Goal: Transaction & Acquisition: Purchase product/service

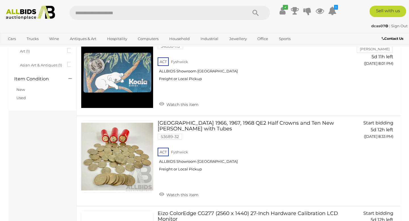
scroll to position [1507, 0]
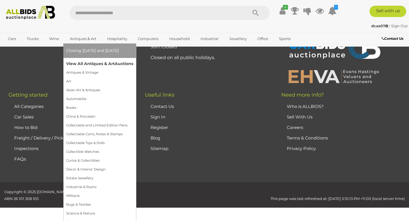
click at [88, 66] on link "View All Antiques & Art Auctions" at bounding box center [99, 63] width 67 height 9
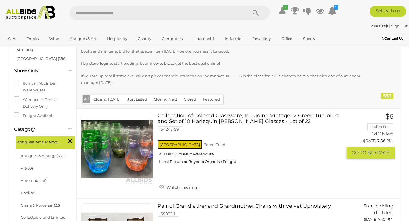
scroll to position [97, 0]
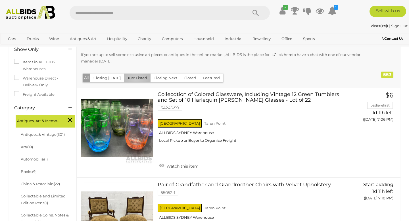
click at [134, 79] on button "Just Listed" at bounding box center [137, 78] width 27 height 9
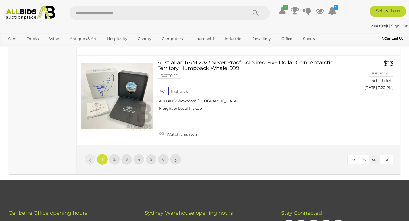
scroll to position [4529, 0]
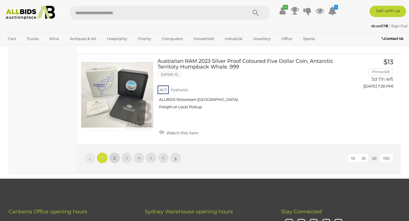
click at [114, 155] on span "2" at bounding box center [114, 157] width 2 height 5
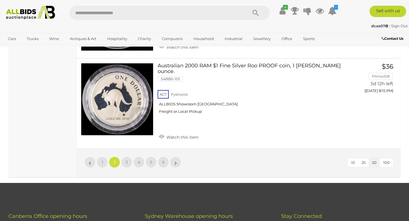
scroll to position [4395, 0]
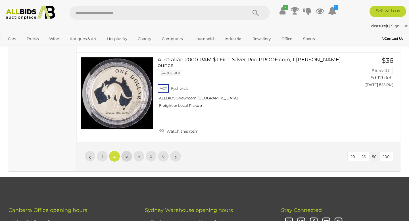
click at [126, 150] on link "3" at bounding box center [126, 155] width 11 height 11
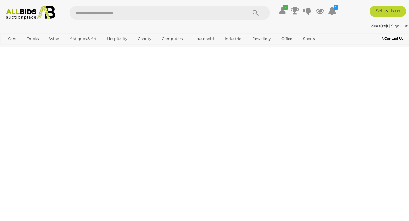
scroll to position [127, 0]
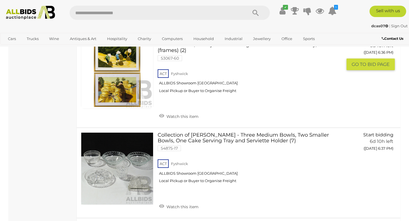
scroll to position [3012, 0]
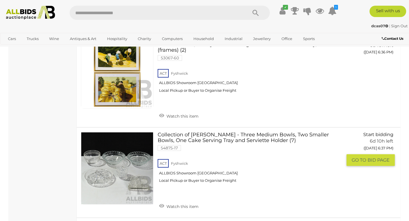
click at [111, 149] on link at bounding box center [117, 168] width 72 height 72
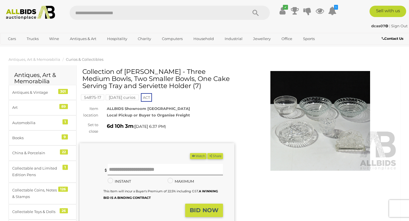
click at [343, 126] on img at bounding box center [320, 121] width 155 height 100
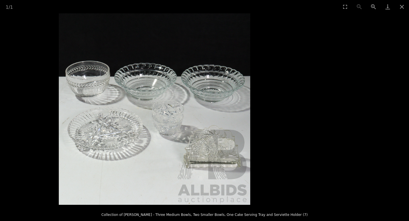
drag, startPoint x: 258, startPoint y: 145, endPoint x: 208, endPoint y: 140, distance: 49.3
click at [208, 140] on img at bounding box center [154, 108] width 191 height 191
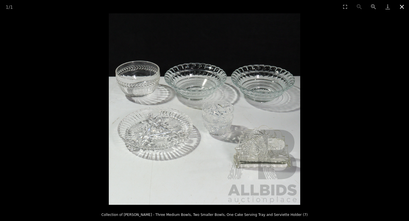
click at [402, 6] on button "Close gallery" at bounding box center [402, 6] width 14 height 13
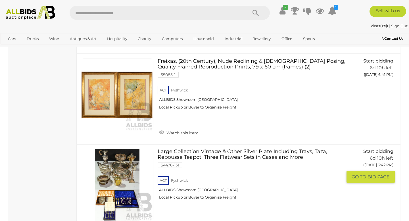
scroll to position [3463, 0]
click at [119, 149] on link at bounding box center [117, 185] width 72 height 72
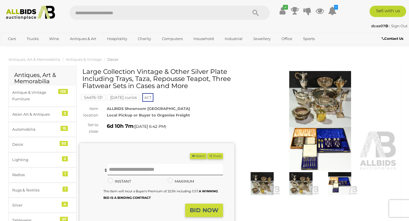
click at [320, 99] on img at bounding box center [320, 121] width 155 height 100
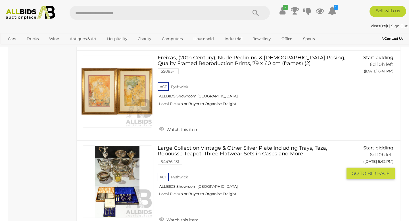
scroll to position [3466, 0]
click at [181, 215] on link "Watch this item" at bounding box center [179, 219] width 42 height 9
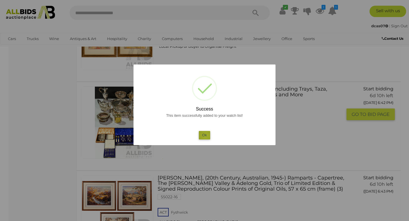
click at [205, 136] on button "Ok" at bounding box center [205, 135] width 12 height 8
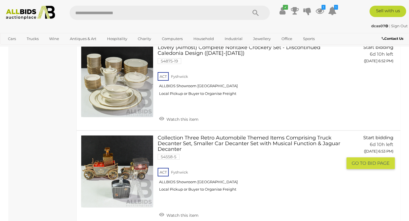
scroll to position [4475, 0]
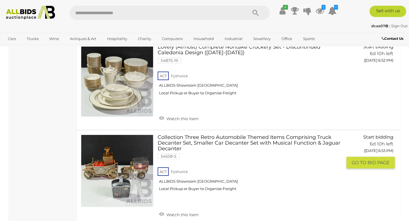
click at [114, 141] on link at bounding box center [117, 171] width 72 height 72
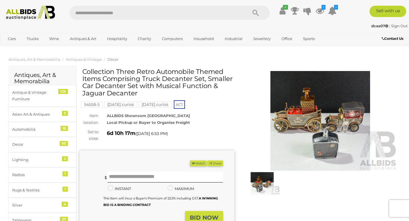
click at [314, 114] on img at bounding box center [320, 121] width 155 height 100
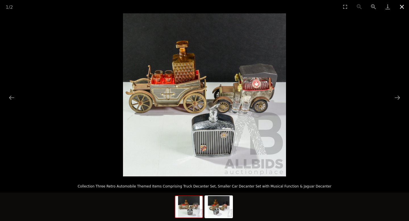
click at [402, 6] on button "Close gallery" at bounding box center [402, 6] width 14 height 13
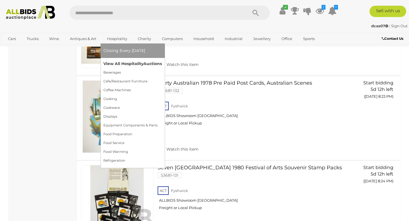
scroll to position [4549, 0]
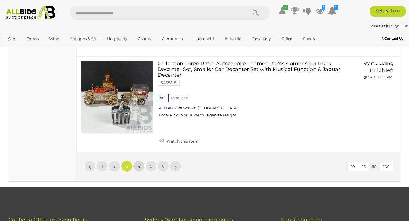
click at [140, 164] on span "4" at bounding box center [139, 166] width 3 height 5
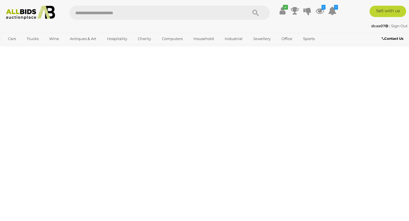
scroll to position [127, 0]
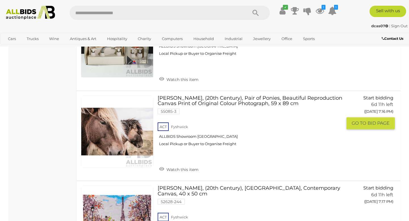
scroll to position [2058, 0]
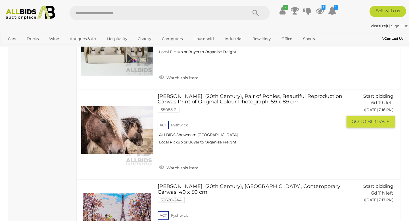
click at [111, 133] on link at bounding box center [117, 130] width 72 height 72
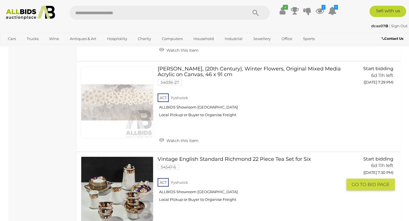
scroll to position [3293, 0]
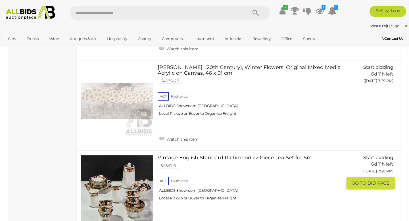
click at [124, 166] on link at bounding box center [117, 191] width 72 height 72
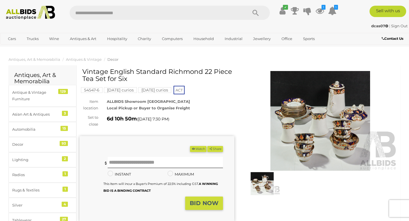
click at [306, 128] on img at bounding box center [320, 121] width 155 height 100
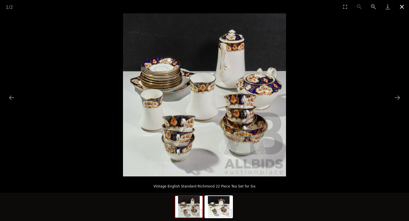
click at [402, 8] on button "Close gallery" at bounding box center [402, 6] width 14 height 13
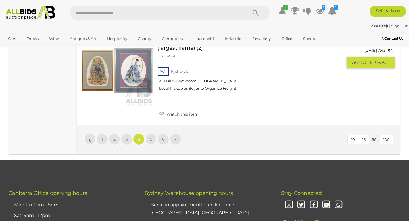
scroll to position [4555, 0]
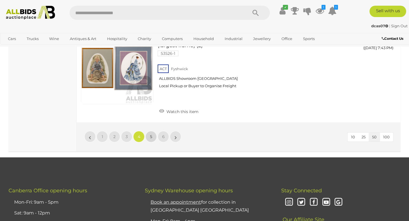
click at [152, 134] on span "5" at bounding box center [151, 136] width 2 height 5
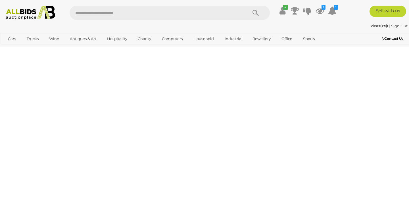
scroll to position [127, 0]
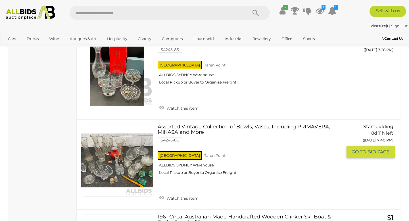
scroll to position [1306, 0]
click at [114, 159] on link at bounding box center [117, 160] width 72 height 72
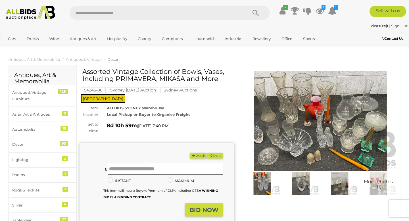
click at [303, 113] on img at bounding box center [320, 121] width 155 height 100
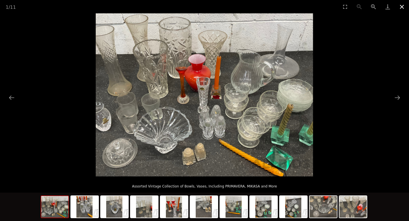
click at [402, 7] on button "Close gallery" at bounding box center [402, 6] width 14 height 13
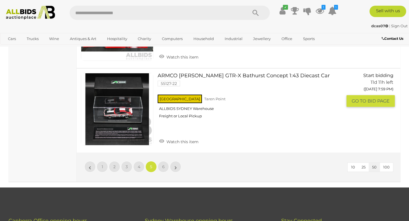
scroll to position [4242, 0]
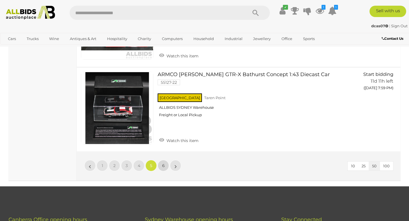
click at [164, 163] on span "6" at bounding box center [163, 165] width 3 height 5
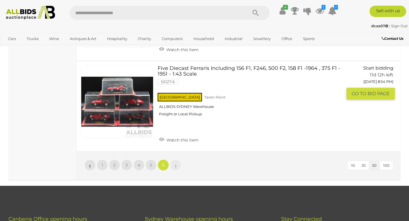
scroll to position [1800, 0]
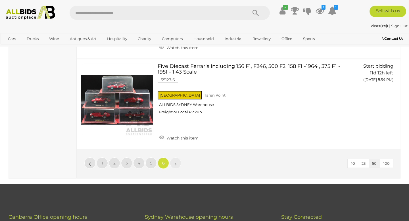
click at [86, 13] on input "text" at bounding box center [156, 13] width 172 height 14
type input "**********"
click at [256, 10] on icon "Search" at bounding box center [255, 13] width 6 height 9
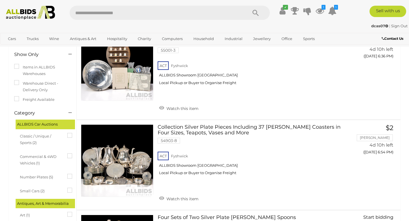
scroll to position [63, 0]
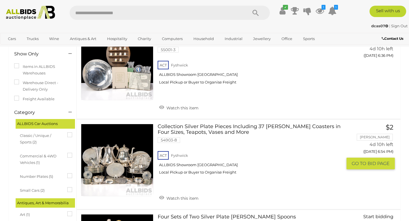
click at [118, 156] on link at bounding box center [117, 160] width 72 height 72
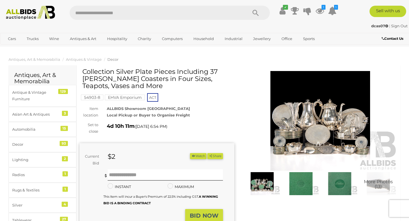
click at [322, 127] on img at bounding box center [320, 121] width 155 height 100
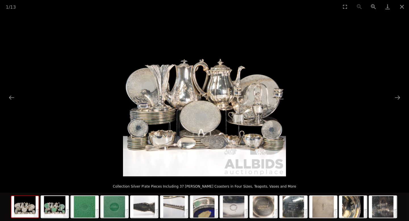
click at [25, 210] on img at bounding box center [24, 207] width 27 height 22
click at [25, 209] on img at bounding box center [24, 207] width 27 height 22
click at [56, 209] on img at bounding box center [54, 207] width 27 height 22
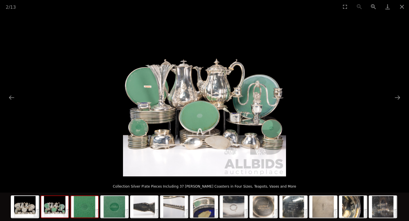
click at [87, 213] on img at bounding box center [84, 207] width 27 height 22
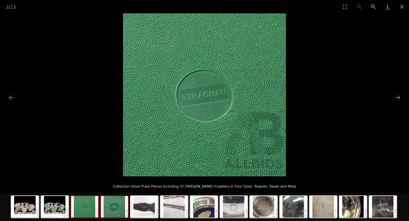
click at [110, 212] on img at bounding box center [114, 207] width 27 height 22
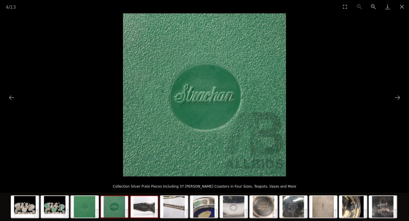
click at [142, 215] on img at bounding box center [144, 207] width 27 height 22
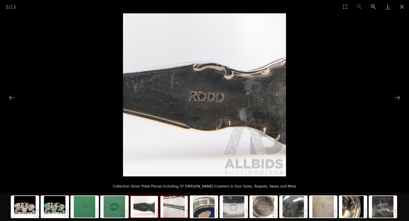
click at [172, 209] on img at bounding box center [173, 207] width 27 height 22
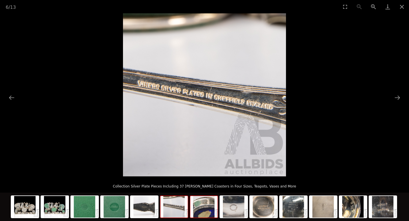
click at [202, 211] on img at bounding box center [203, 207] width 27 height 22
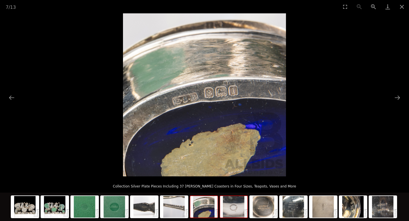
click at [234, 212] on img at bounding box center [233, 207] width 27 height 22
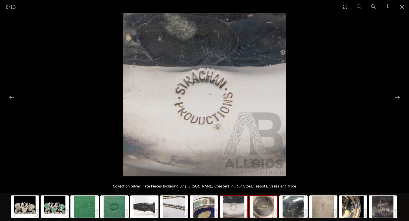
click at [261, 213] on img at bounding box center [263, 207] width 27 height 22
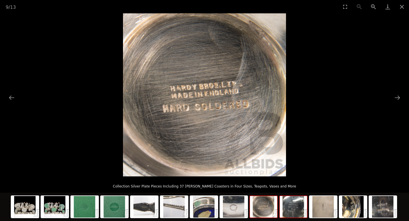
click at [293, 216] on img at bounding box center [293, 207] width 27 height 22
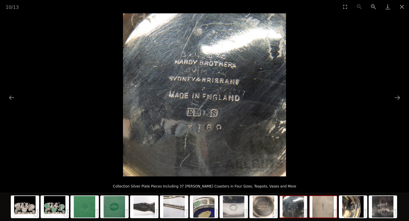
click at [322, 211] on img at bounding box center [323, 207] width 27 height 22
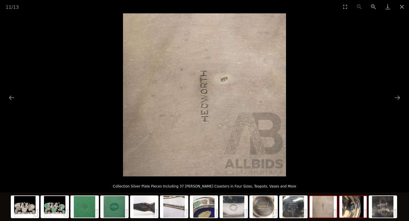
click at [348, 211] on img at bounding box center [352, 207] width 27 height 22
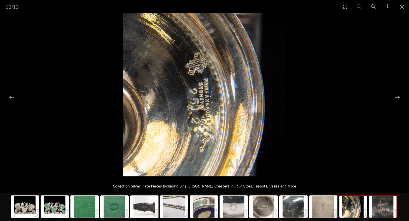
click at [381, 213] on img at bounding box center [382, 207] width 27 height 22
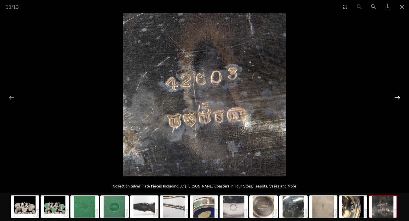
click at [398, 98] on button "Next slide" at bounding box center [397, 97] width 12 height 11
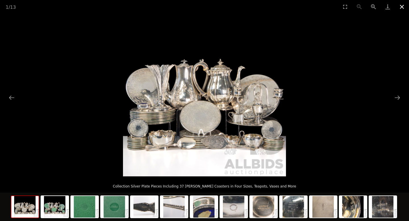
click at [402, 6] on button "Close gallery" at bounding box center [402, 6] width 14 height 13
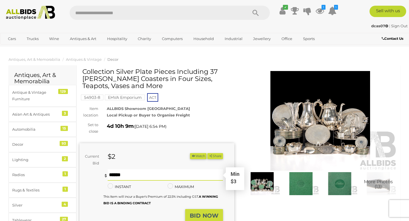
click at [110, 176] on input "text" at bounding box center [165, 174] width 115 height 11
type input "**"
click at [206, 216] on strong "BID NOW" at bounding box center [204, 215] width 29 height 7
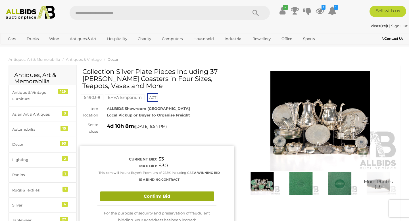
click at [155, 197] on button "Confirm Bid" at bounding box center [157, 196] width 114 height 10
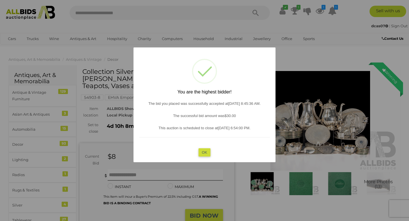
click at [204, 154] on button "OK" at bounding box center [204, 152] width 12 height 8
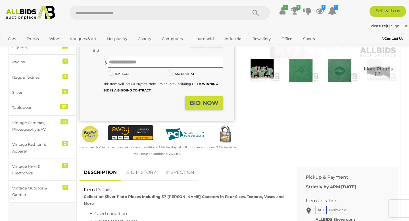
scroll to position [118, 0]
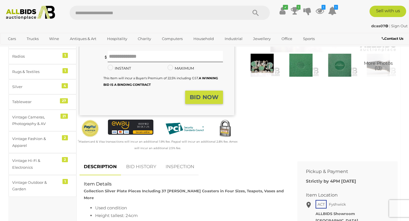
click at [141, 166] on link "BID HISTORY" at bounding box center [141, 166] width 39 height 17
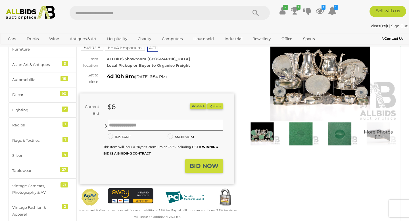
scroll to position [0, 0]
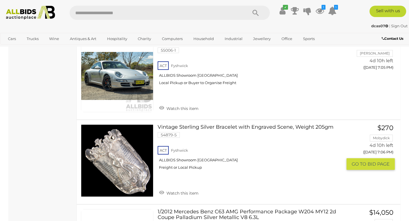
scroll to position [1750, 0]
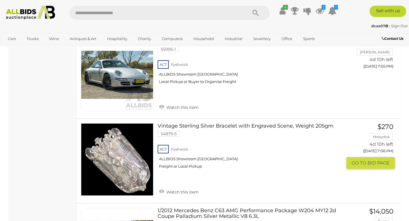
click at [120, 173] on img at bounding box center [117, 160] width 72 height 72
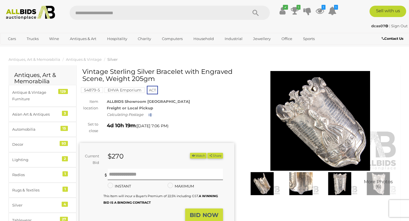
click at [261, 187] on img at bounding box center [262, 183] width 36 height 23
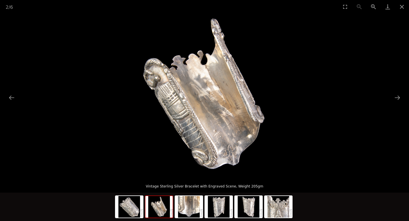
click at [159, 212] on img at bounding box center [158, 207] width 27 height 22
click at [195, 212] on img at bounding box center [188, 207] width 27 height 22
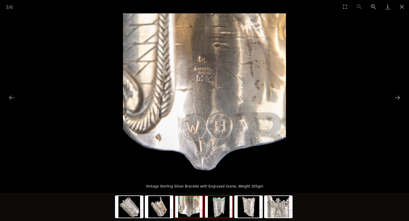
click at [222, 211] on img at bounding box center [218, 207] width 27 height 22
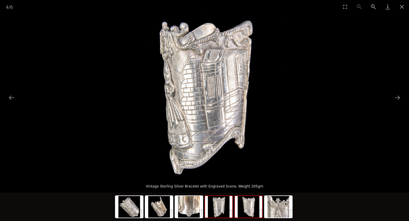
click at [245, 214] on img at bounding box center [248, 207] width 27 height 22
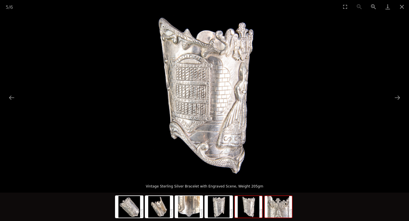
click at [274, 213] on img at bounding box center [278, 207] width 27 height 22
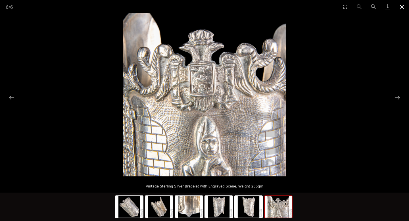
click at [402, 5] on button "Close gallery" at bounding box center [402, 6] width 14 height 13
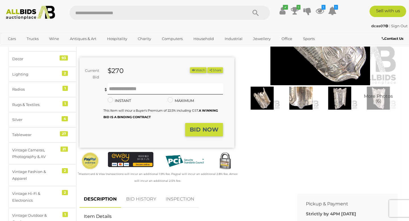
scroll to position [89, 0]
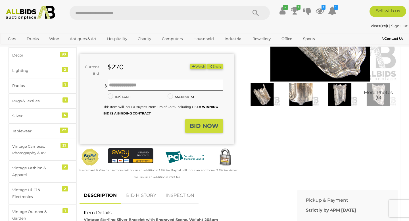
click at [141, 196] on link "BID HISTORY" at bounding box center [141, 195] width 39 height 17
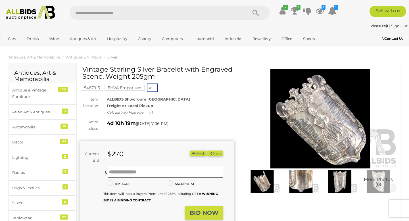
scroll to position [0, 0]
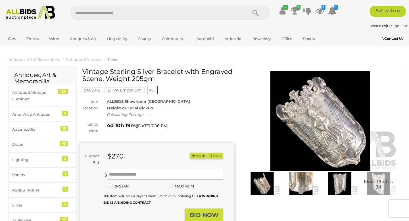
click at [325, 136] on img at bounding box center [320, 121] width 155 height 100
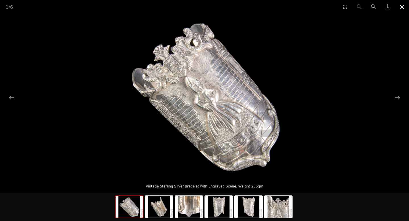
click at [401, 7] on button "Close gallery" at bounding box center [402, 6] width 14 height 13
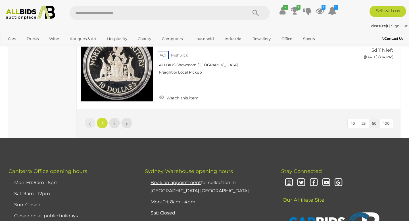
scroll to position [4368, 0]
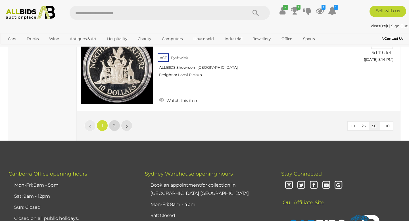
click at [114, 123] on span "2" at bounding box center [114, 125] width 2 height 5
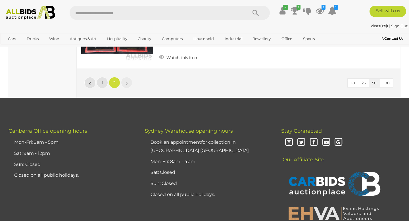
scroll to position [1256, 0]
